Goal: Task Accomplishment & Management: Use online tool/utility

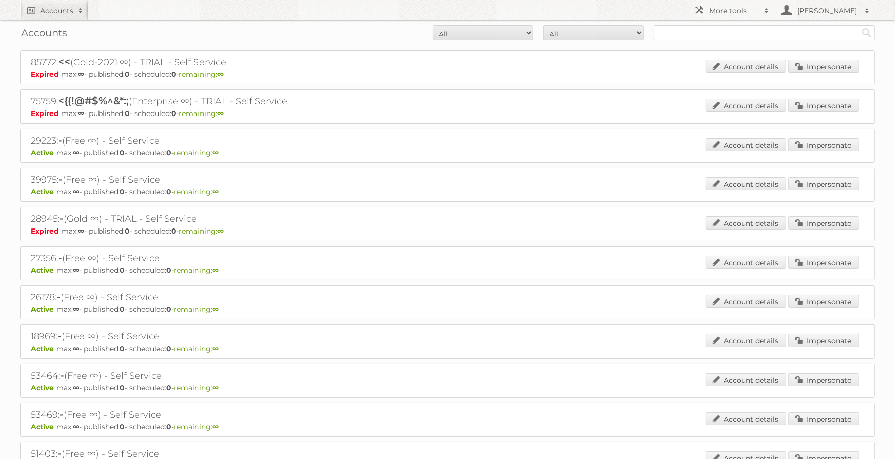
click at [764, 40] on div "Accounts All Active Expired Pending All Paid Trials Self service Search" at bounding box center [447, 32] width 855 height 25
click at [737, 35] on input "text" at bounding box center [764, 32] width 221 height 15
type input "carrefour"
click at [859, 25] on input "Search" at bounding box center [866, 32] width 15 height 15
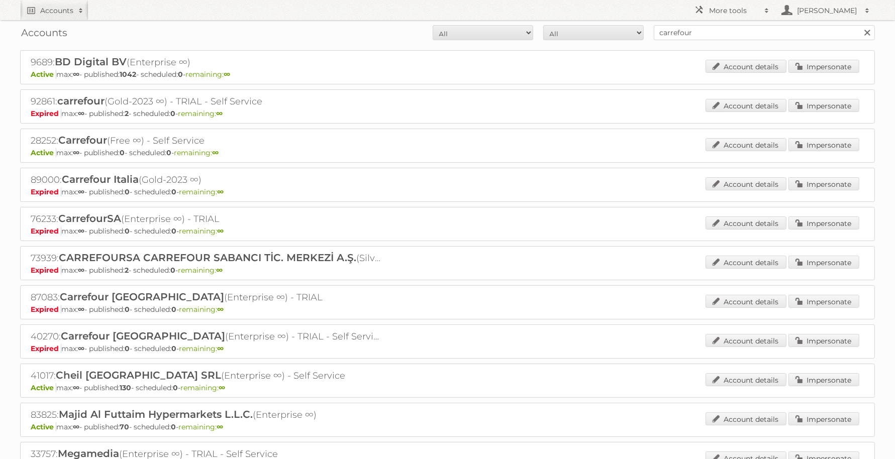
scroll to position [79, 0]
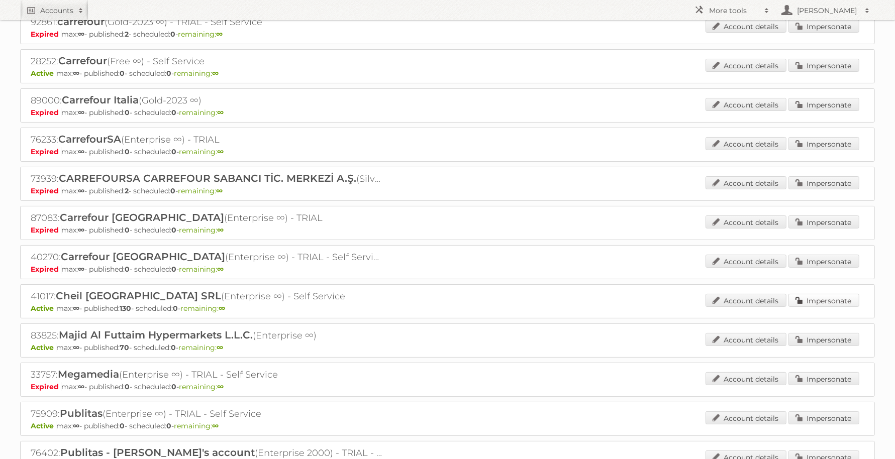
click at [814, 296] on link "Impersonate" at bounding box center [823, 300] width 71 height 13
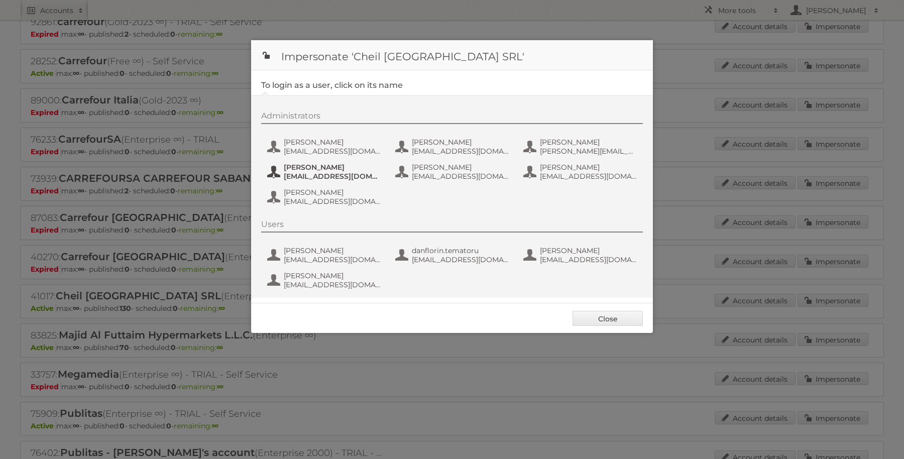
click at [310, 180] on button "Dana Radulescu dana_radulescu@carrefour.com" at bounding box center [325, 172] width 118 height 20
